Goal: Information Seeking & Learning: Learn about a topic

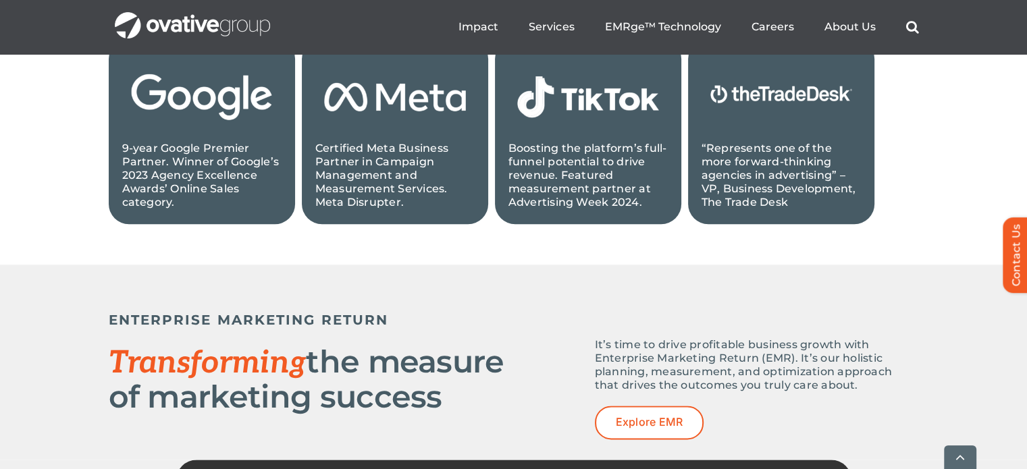
scroll to position [1719, 0]
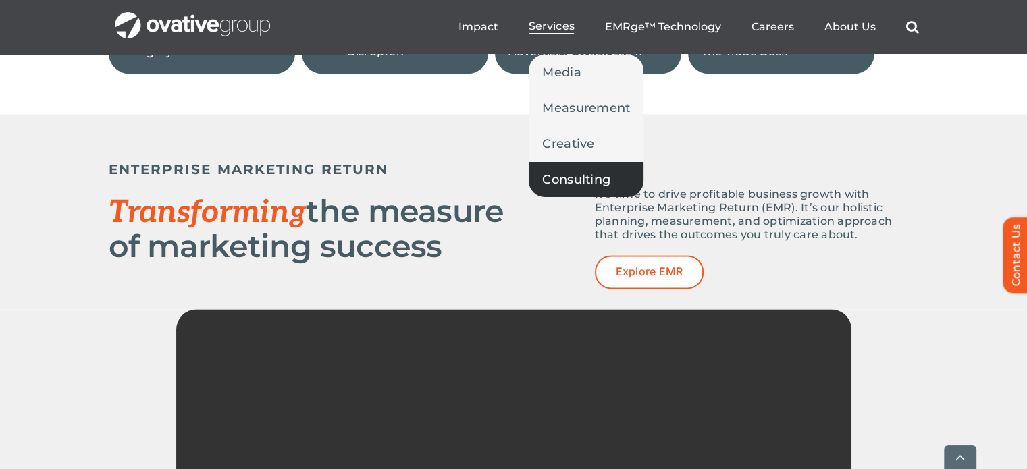
click at [562, 168] on link "Consulting" at bounding box center [586, 179] width 115 height 35
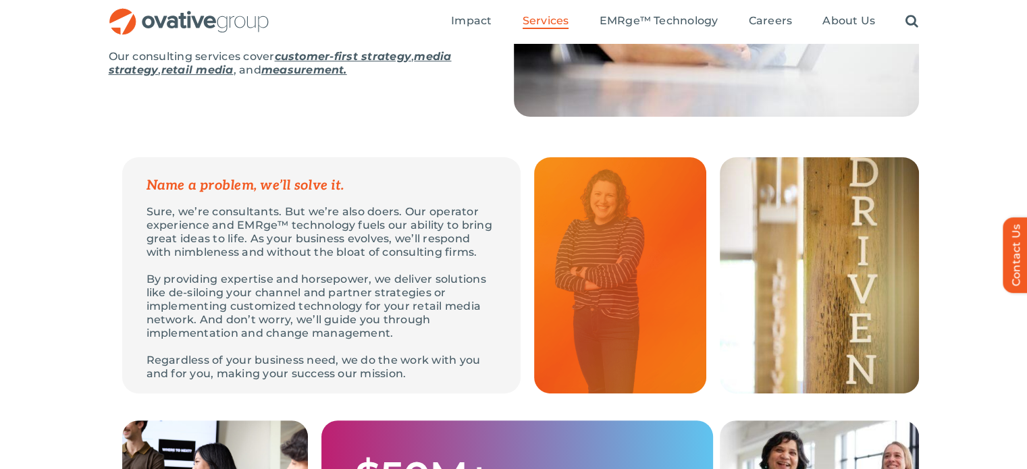
scroll to position [286, 0]
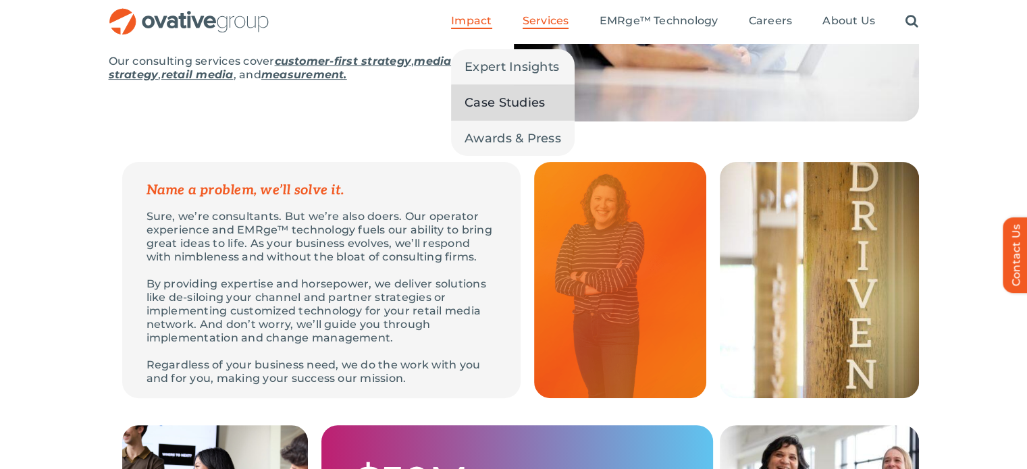
click at [491, 107] on span "Case Studies" at bounding box center [504, 102] width 80 height 19
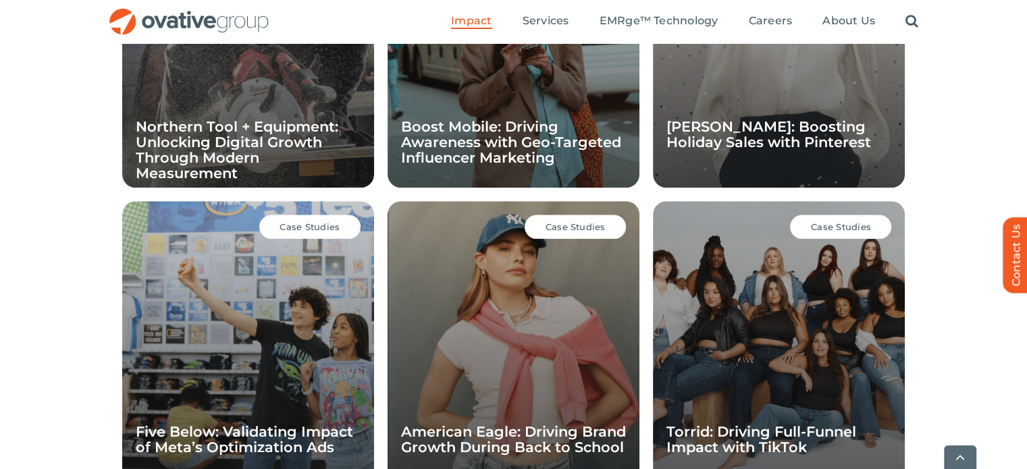
scroll to position [1114, 0]
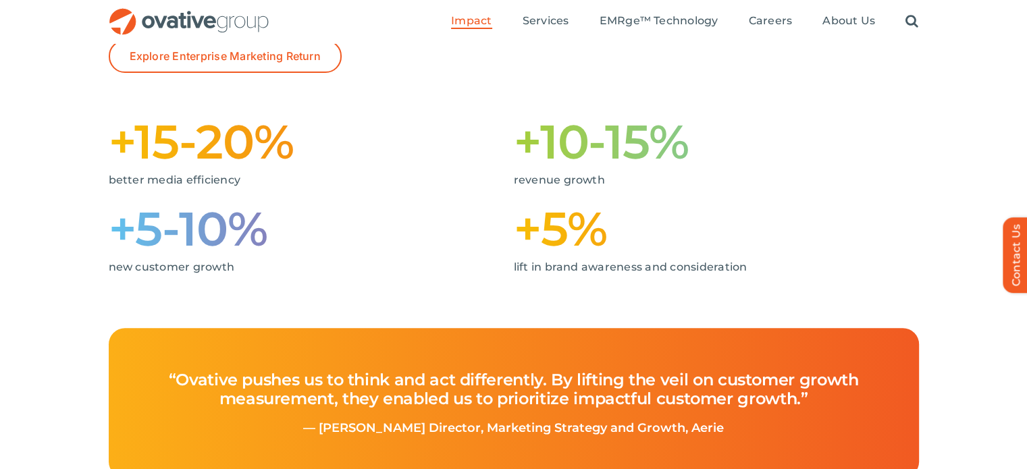
scroll to position [292, 0]
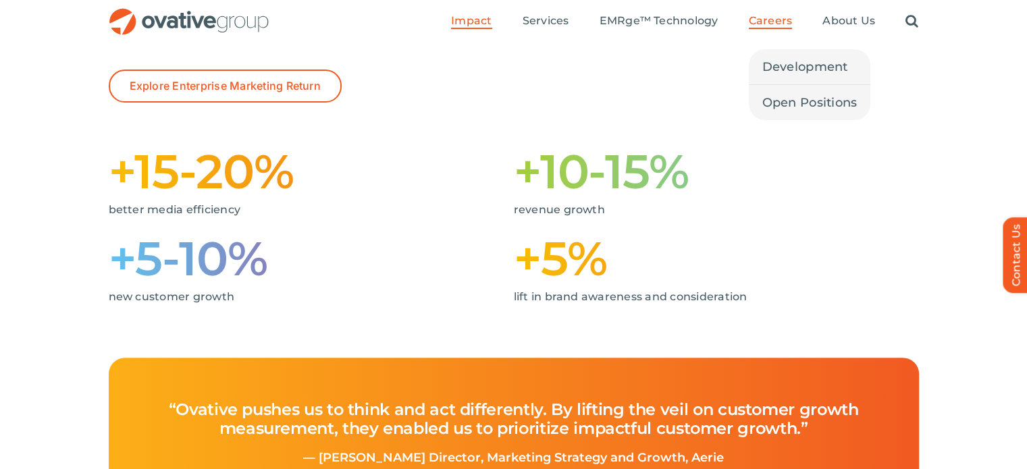
click at [778, 23] on span "Careers" at bounding box center [771, 21] width 44 height 14
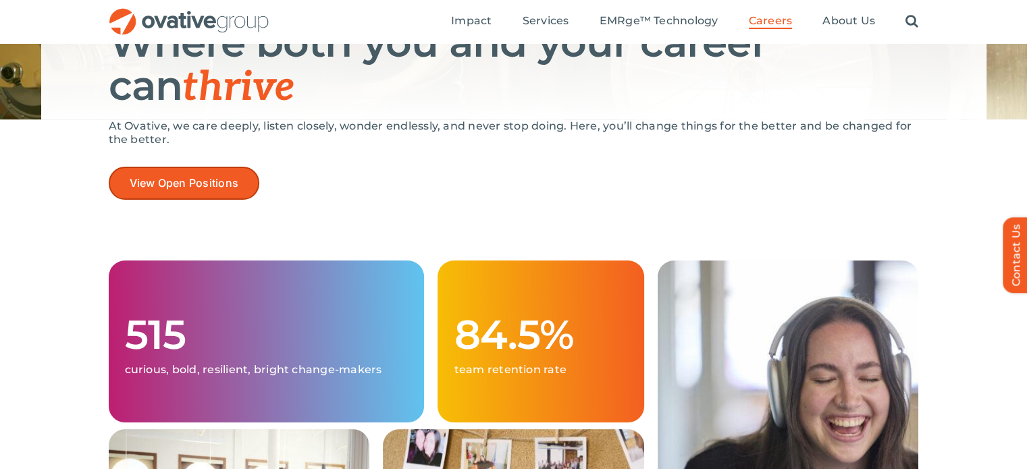
click at [217, 180] on span "View Open Positions" at bounding box center [184, 183] width 109 height 13
